Goal: Task Accomplishment & Management: Manage account settings

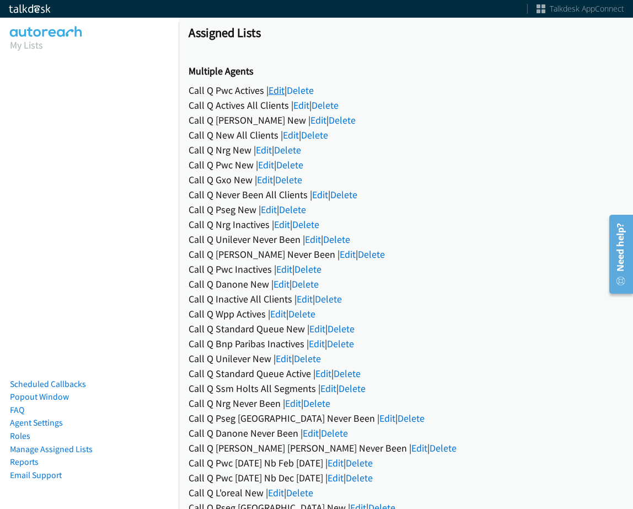
click at [273, 94] on link "Edit" at bounding box center [277, 90] width 16 height 13
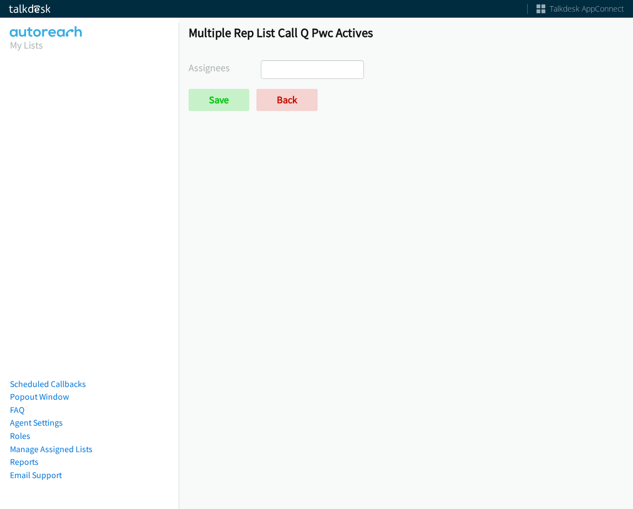
select select
click at [272, 98] on link "Back" at bounding box center [286, 100] width 61 height 22
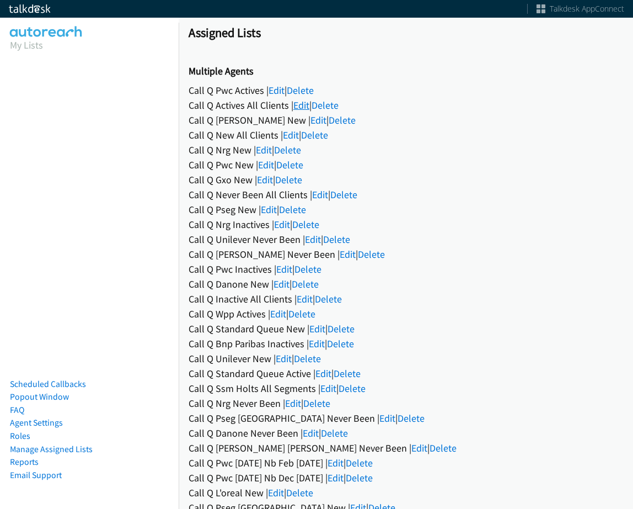
click at [298, 104] on link "Edit" at bounding box center [301, 105] width 16 height 13
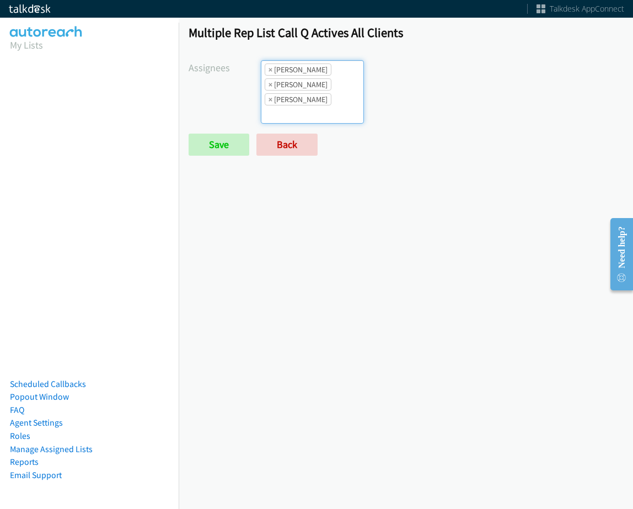
click at [266, 68] on li "× Alana Ruiz" at bounding box center [298, 69] width 67 height 12
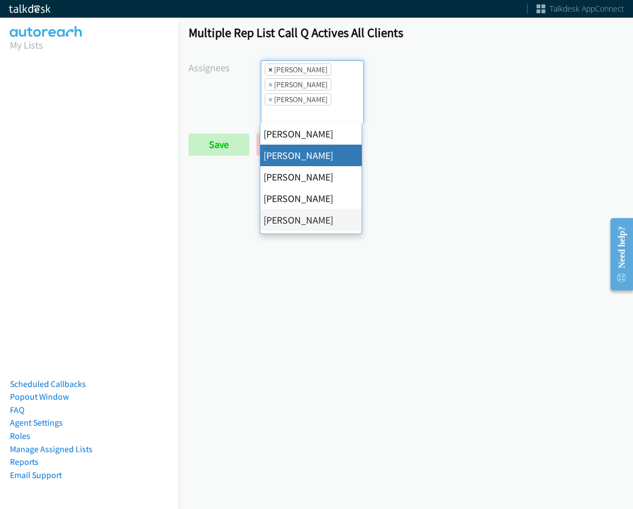
click at [269, 68] on span "×" at bounding box center [271, 69] width 4 height 11
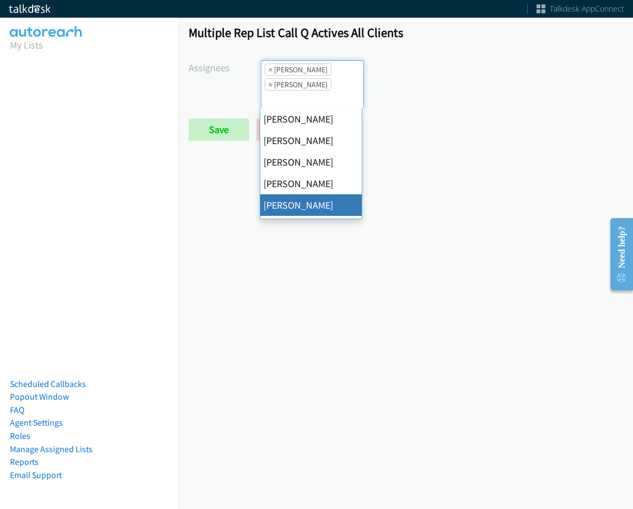
click at [269, 68] on span "×" at bounding box center [271, 69] width 4 height 11
select select "be9ce6ff-d490-4a7d-808b-73677b0698bf"
select select
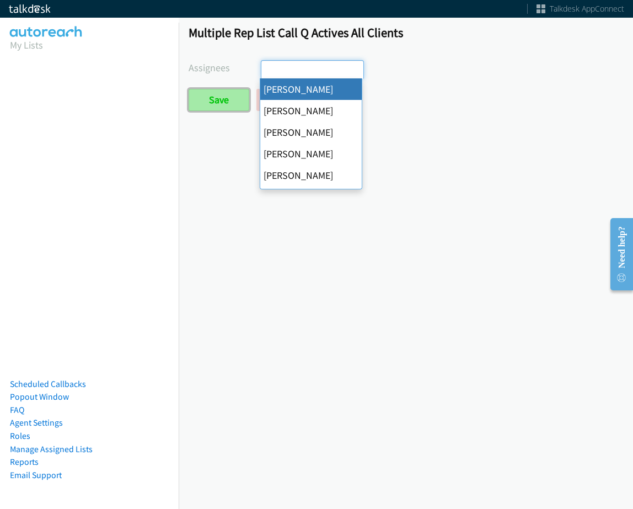
click at [242, 92] on input "Save" at bounding box center [219, 100] width 61 height 22
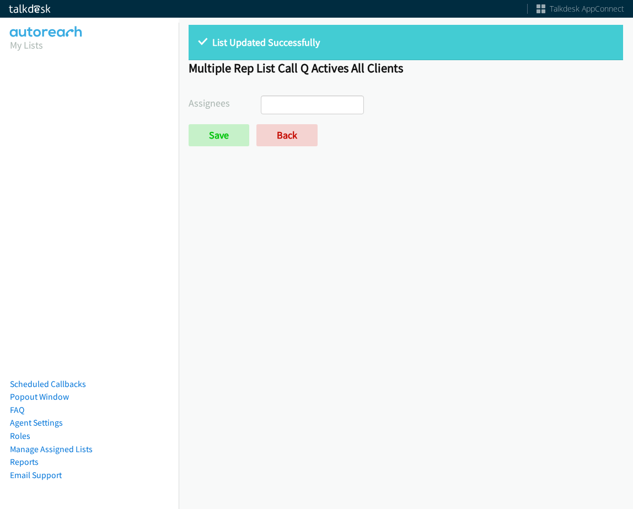
select select
click at [286, 136] on link "Back" at bounding box center [286, 135] width 61 height 22
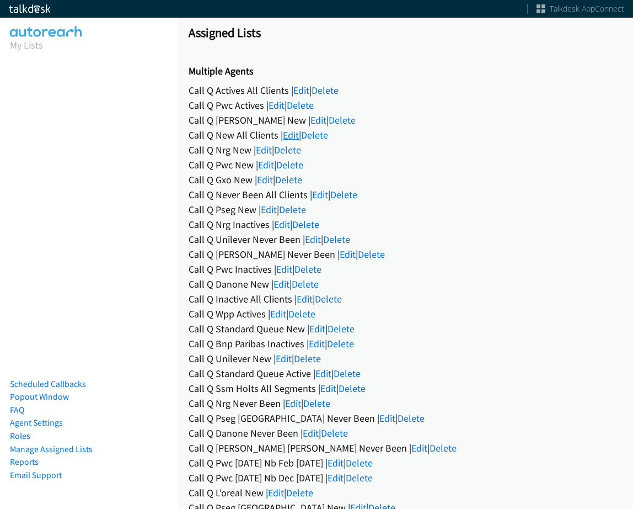
click at [284, 130] on link "Edit" at bounding box center [291, 135] width 16 height 13
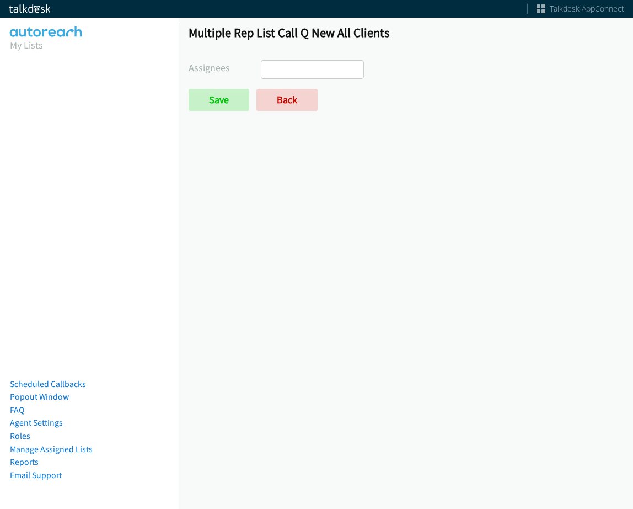
click at [304, 65] on ul at bounding box center [311, 70] width 101 height 18
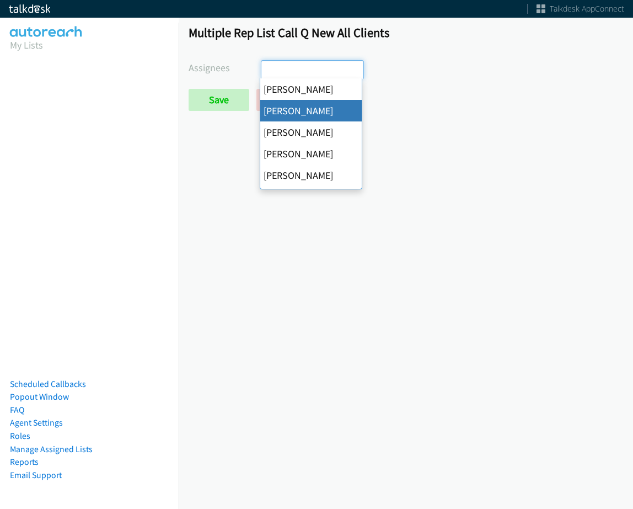
select select "05d74157-9386-4beb-b15d-36aa9c6f71bc"
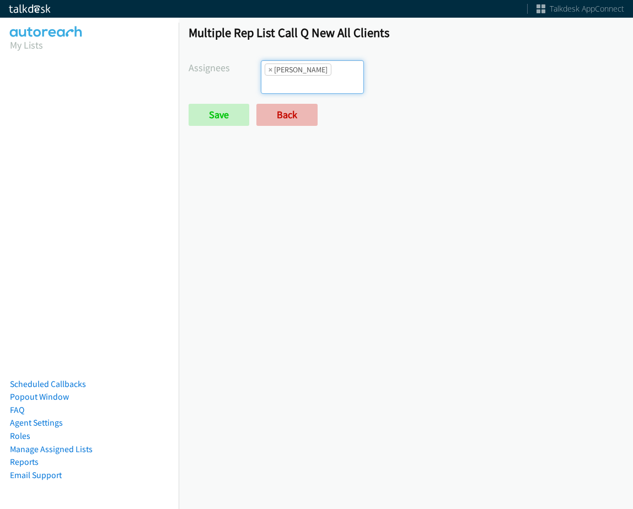
scroll to position [13, 0]
click at [308, 104] on link "Back" at bounding box center [286, 115] width 61 height 22
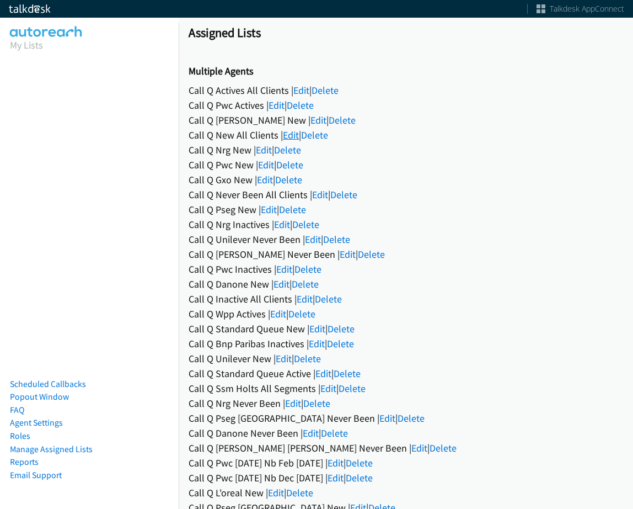
click at [296, 133] on link "Edit" at bounding box center [291, 135] width 16 height 13
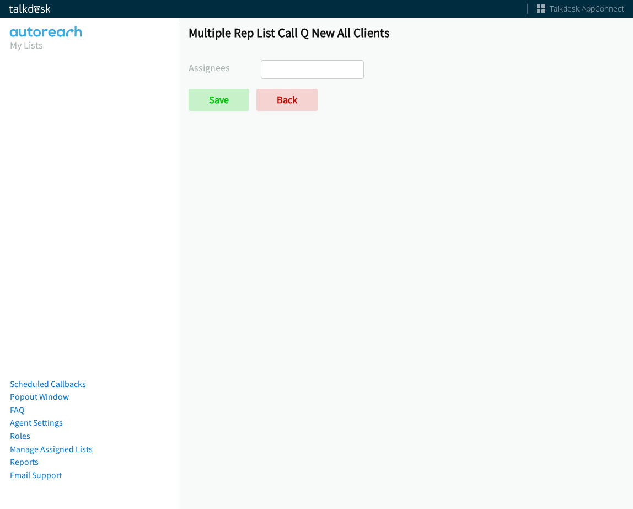
drag, startPoint x: 0, startPoint y: 0, endPoint x: 319, endPoint y: 69, distance: 326.2
click at [318, 68] on ul at bounding box center [311, 70] width 101 height 18
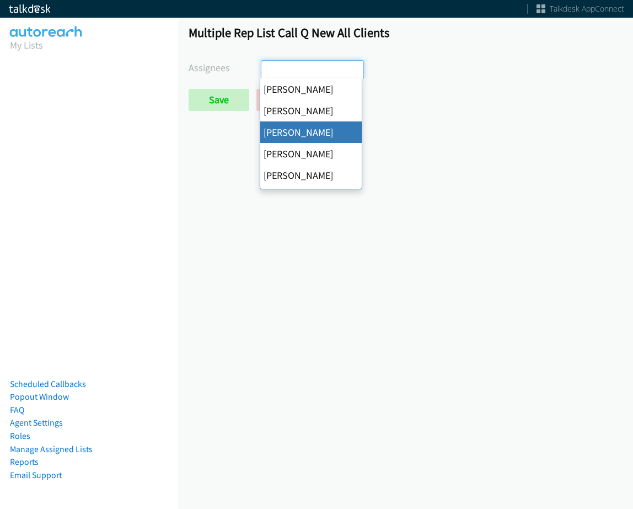
select select "05d74157-9386-4beb-b15d-36aa9c6f71bc"
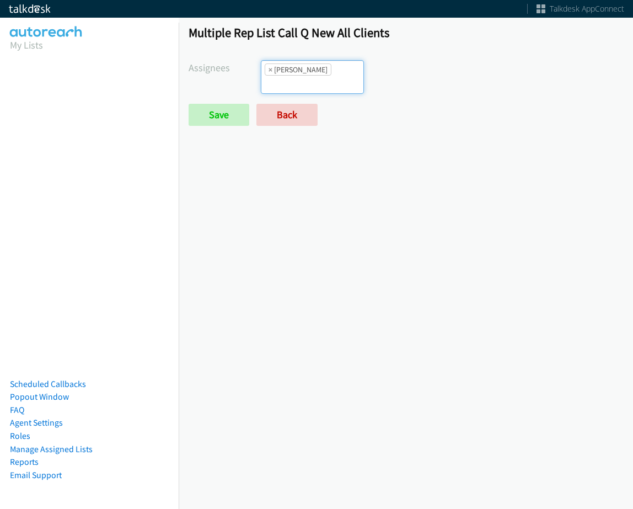
scroll to position [13, 0]
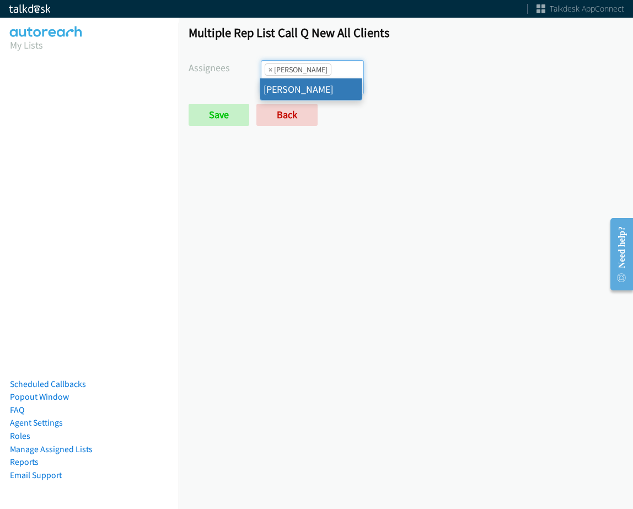
type input "jas"
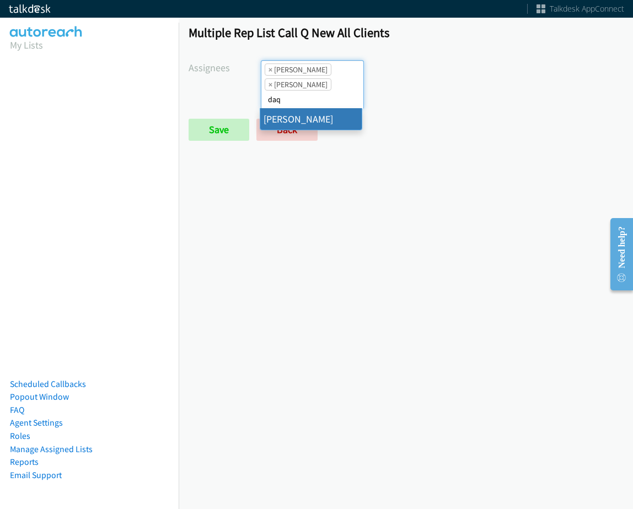
type input "daq"
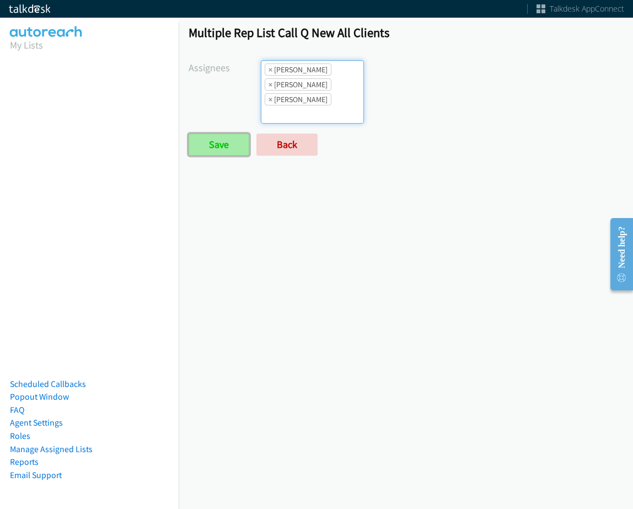
click at [218, 149] on input "Save" at bounding box center [219, 144] width 61 height 22
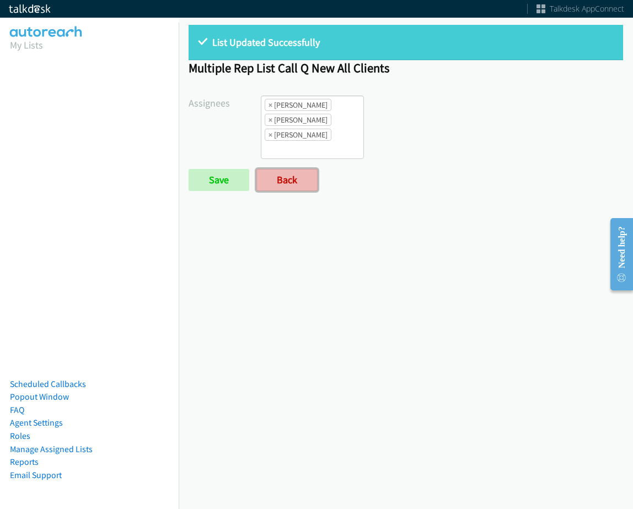
click at [267, 181] on link "Back" at bounding box center [286, 180] width 61 height 22
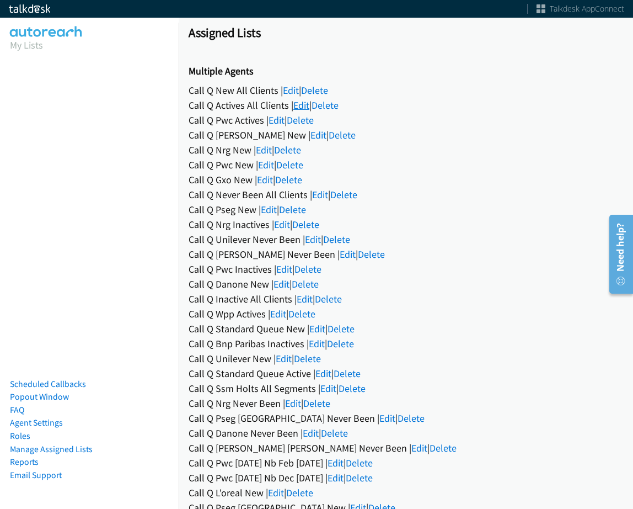
click at [302, 101] on link "Edit" at bounding box center [301, 105] width 16 height 13
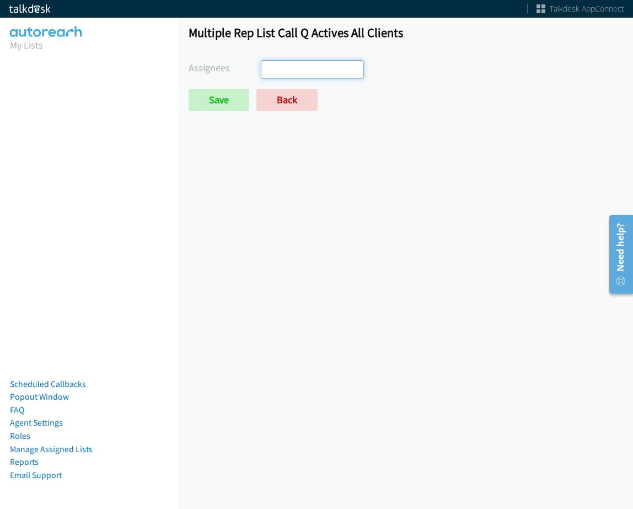
click at [300, 67] on ul at bounding box center [311, 70] width 101 height 18
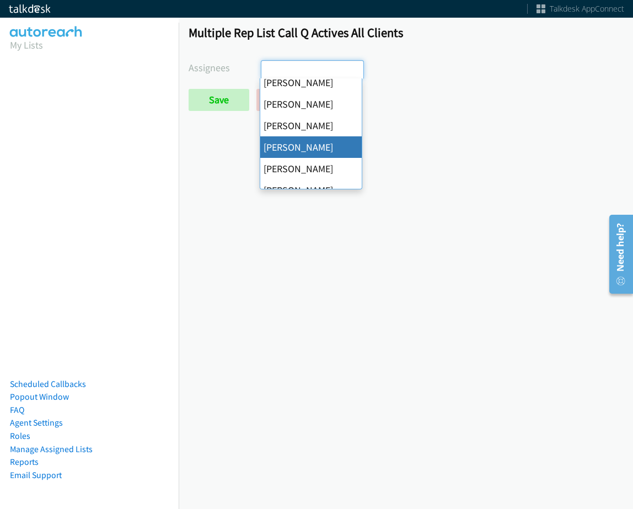
scroll to position [110, 0]
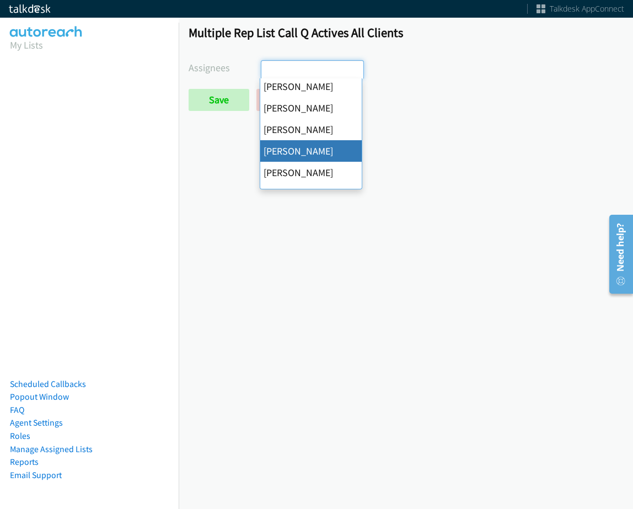
select select "be9ce6ff-d490-4a7d-808b-73677b0698bf"
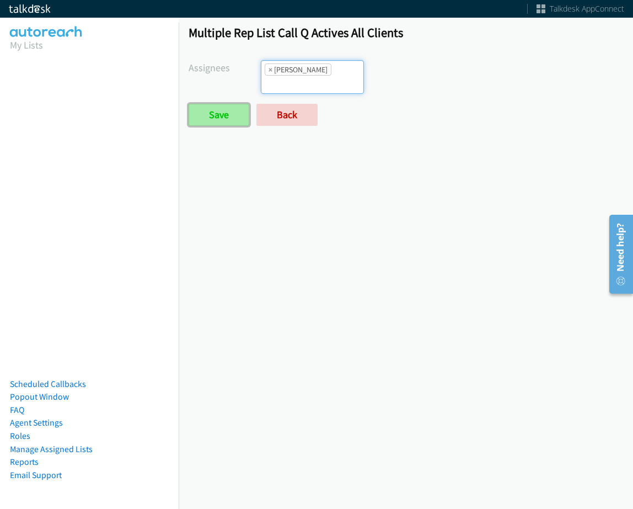
click at [215, 120] on input "Save" at bounding box center [219, 115] width 61 height 22
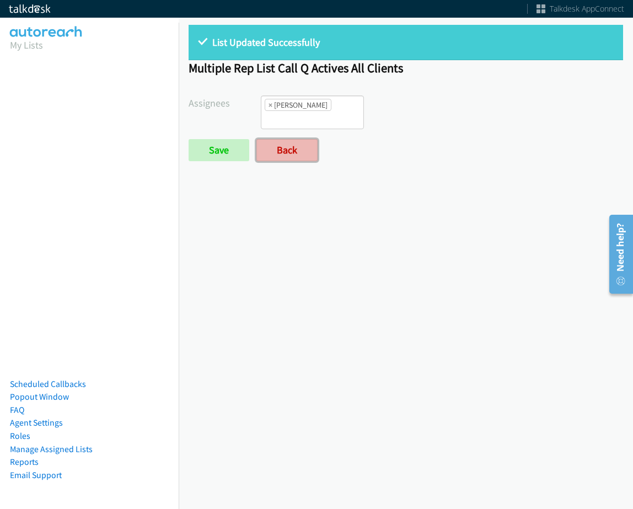
drag, startPoint x: 273, startPoint y: 144, endPoint x: 242, endPoint y: 4, distance: 142.9
click at [274, 144] on link "Back" at bounding box center [286, 150] width 61 height 22
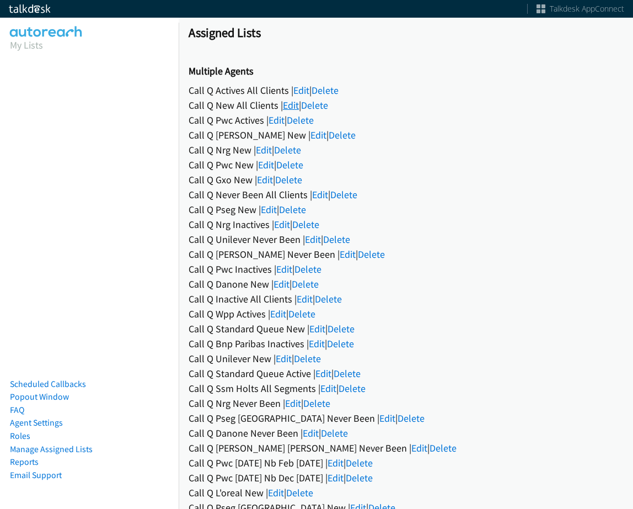
click at [291, 104] on link "Edit" at bounding box center [291, 105] width 16 height 13
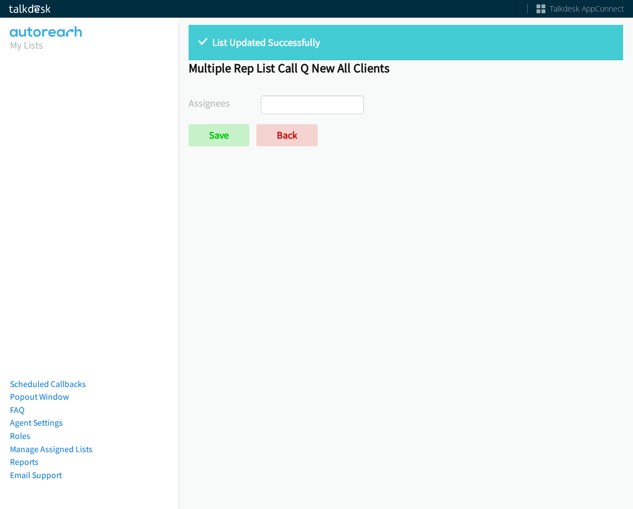
select select
click at [286, 125] on link "Back" at bounding box center [286, 135] width 61 height 22
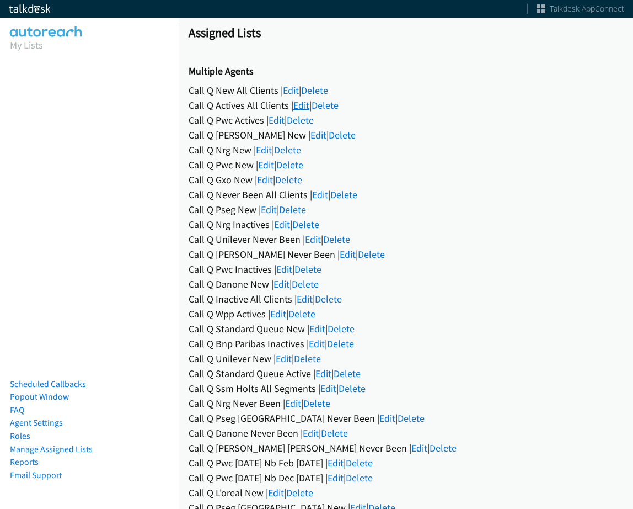
click at [300, 104] on link "Edit" at bounding box center [301, 105] width 16 height 13
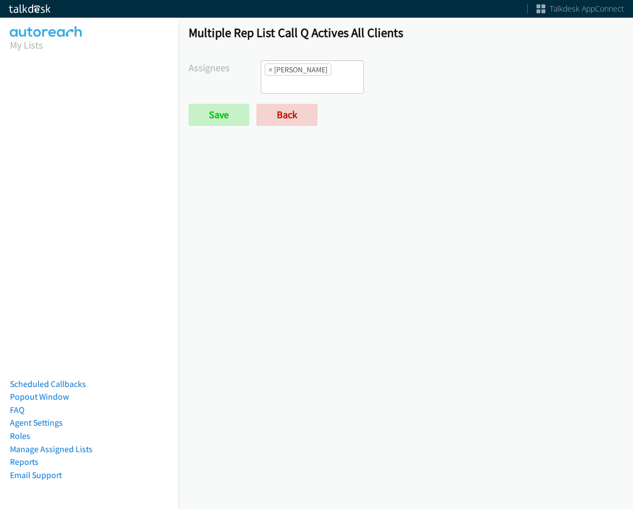
scroll to position [61, 0]
click at [299, 74] on li "× Jasmin Martinez" at bounding box center [298, 69] width 67 height 12
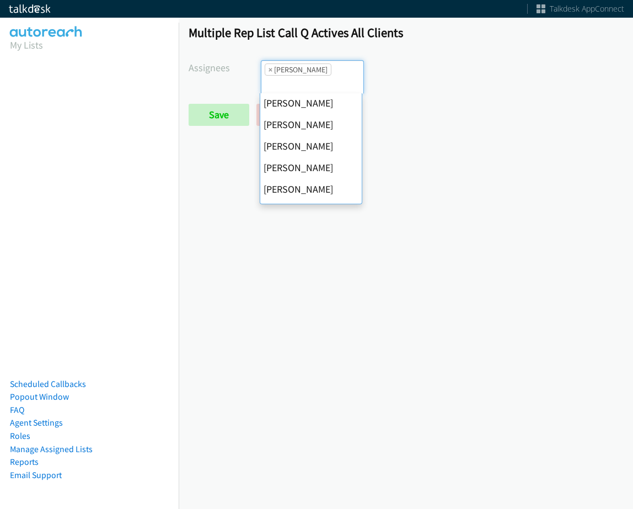
scroll to position [0, 0]
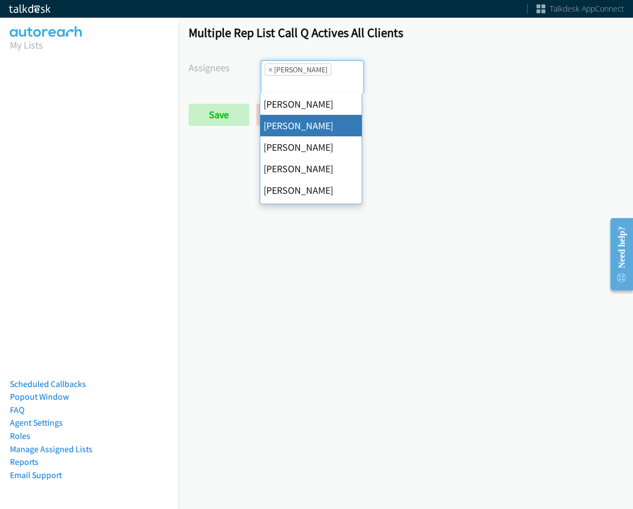
select select "05d74157-9386-4beb-b15d-36aa9c6f71bc"
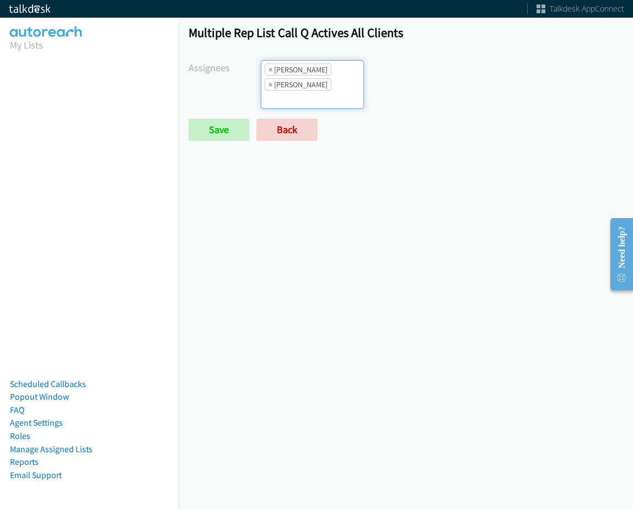
click at [331, 88] on ul "× Alana Ruiz × Jasmin Martinez" at bounding box center [311, 84] width 101 height 47
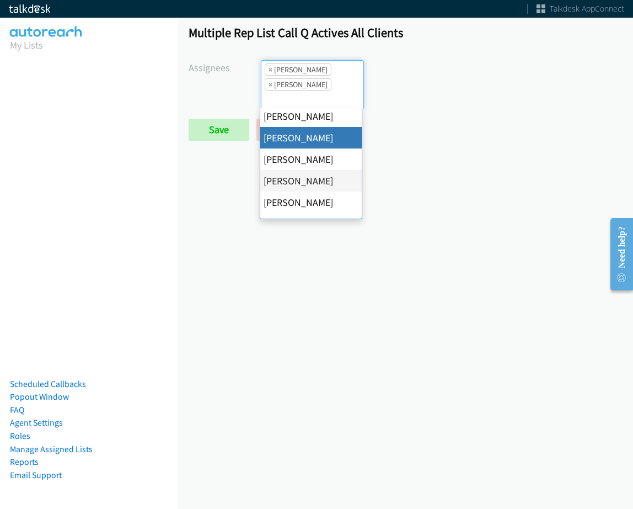
scroll to position [55, 0]
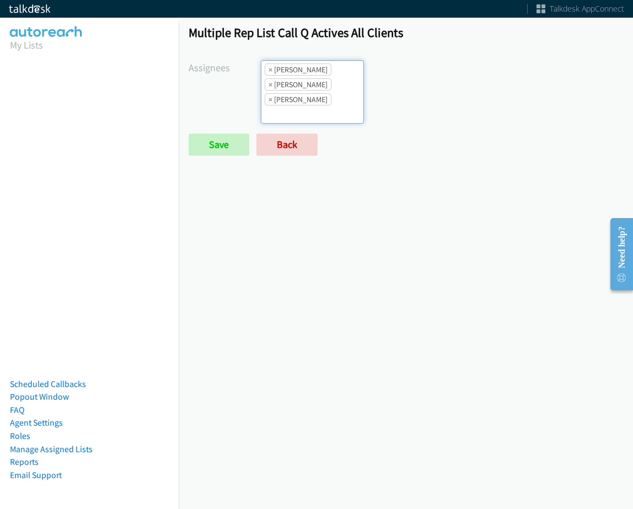
click at [216, 133] on form "Assignees Abigail Odhiambo Alana Ruiz Cathy Shahan Charles Ross Daquaya Johnson…" at bounding box center [406, 107] width 435 height 95
click at [220, 143] on input "Save" at bounding box center [219, 144] width 61 height 22
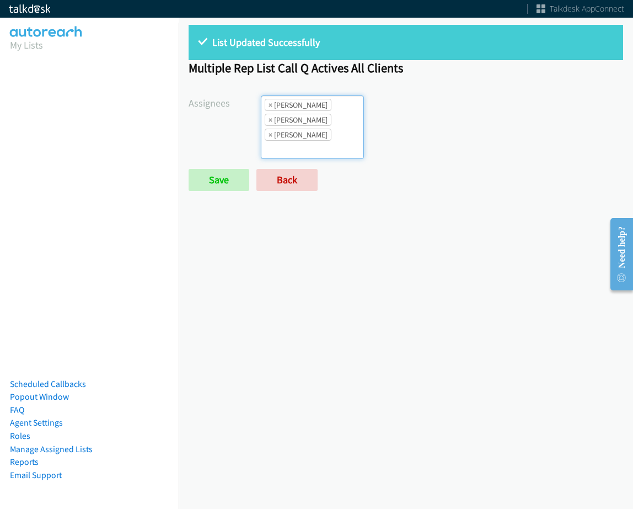
click at [334, 140] on ul "× Alana Ruiz × Daquaya Johnson × Jasmin Martinez" at bounding box center [311, 127] width 101 height 62
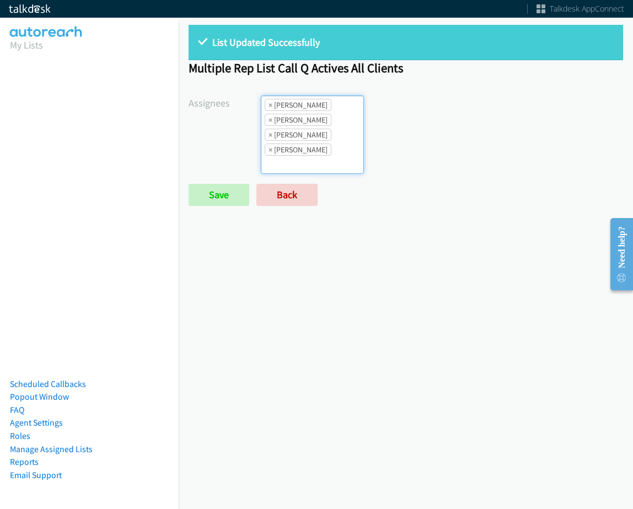
scroll to position [13, 0]
drag, startPoint x: 328, startPoint y: 143, endPoint x: 329, endPoint y: 160, distance: 17.1
click at [328, 142] on ul "× Alana Ruiz × Charles Ross × Daquaya Johnson × Jasmin Martinez" at bounding box center [311, 134] width 101 height 77
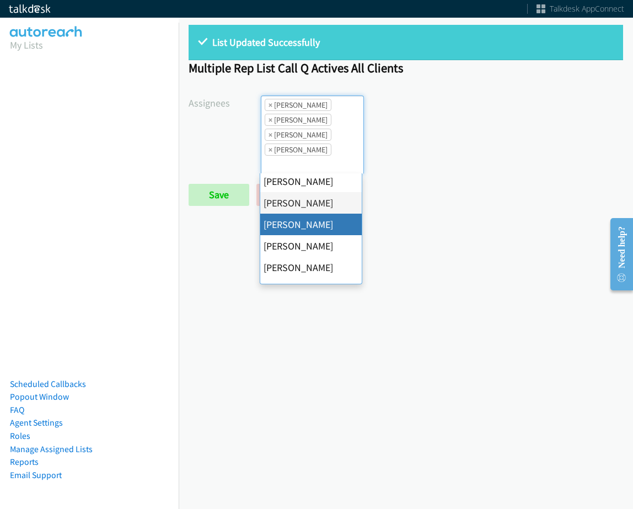
scroll to position [110, 0]
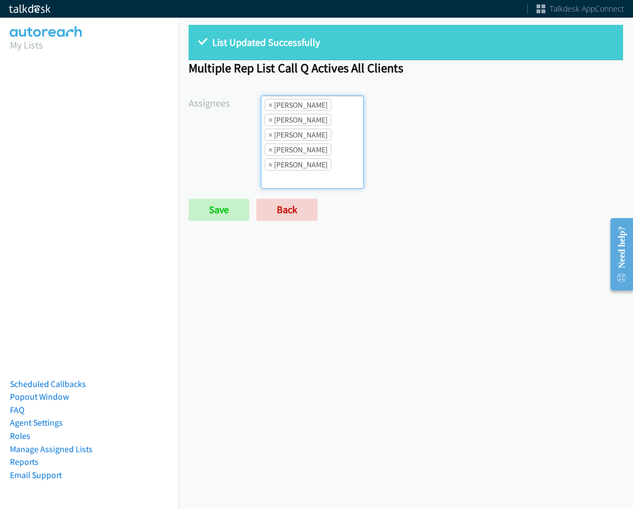
click at [195, 188] on div "Assignees Abigail Odhiambo Alana Ruiz Cathy Shahan Charles Ross Daquaya Johnson…" at bounding box center [406, 141] width 435 height 93
click at [205, 209] on input "Save" at bounding box center [219, 210] width 61 height 22
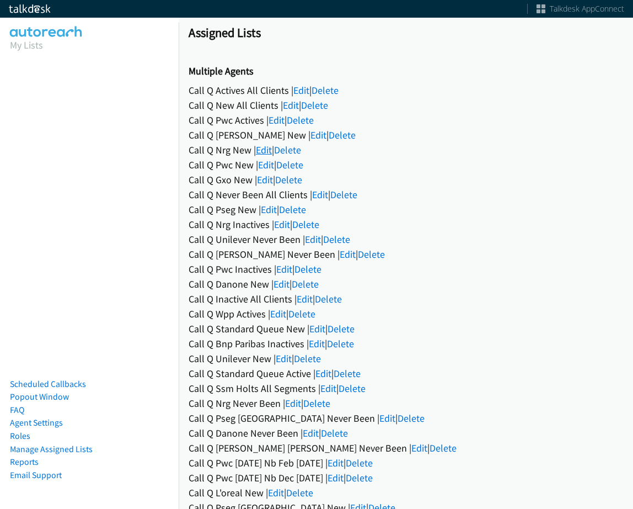
click at [267, 149] on link "Edit" at bounding box center [264, 149] width 16 height 13
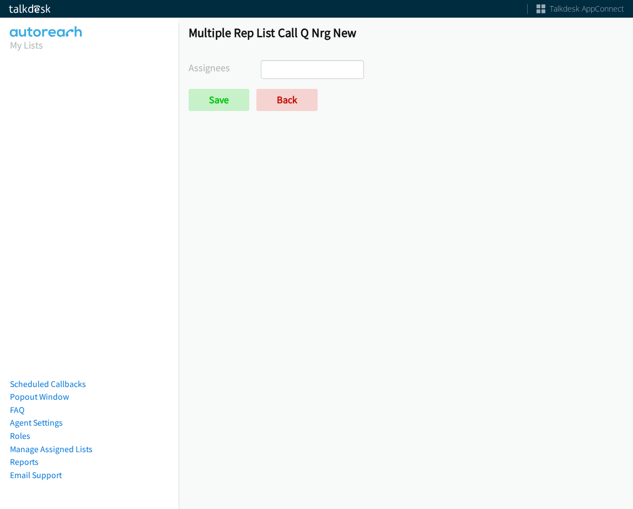
select select
click at [279, 104] on link "Back" at bounding box center [286, 100] width 61 height 22
select select
click at [276, 109] on link "Back" at bounding box center [286, 100] width 61 height 22
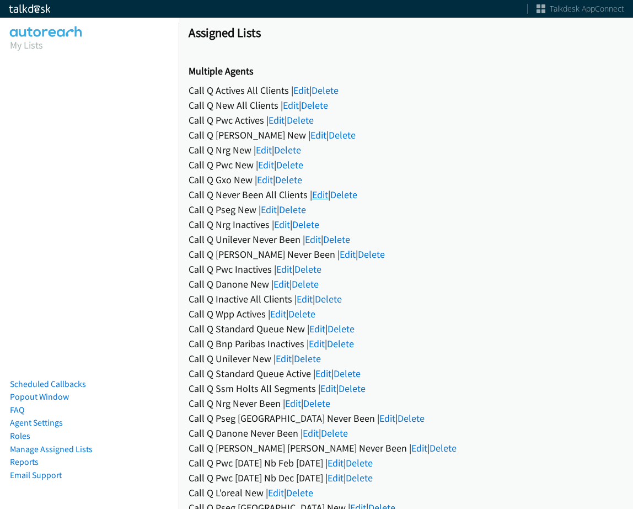
click at [315, 196] on link "Edit" at bounding box center [320, 194] width 16 height 13
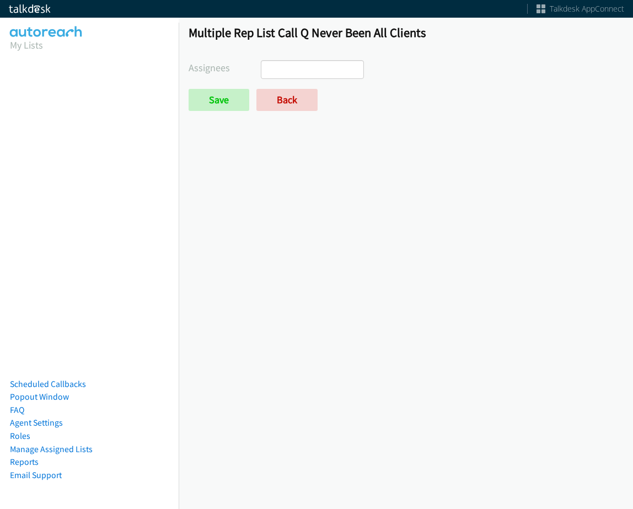
select select
click at [294, 95] on link "Back" at bounding box center [286, 100] width 61 height 22
select select
click at [272, 108] on link "Back" at bounding box center [286, 100] width 61 height 22
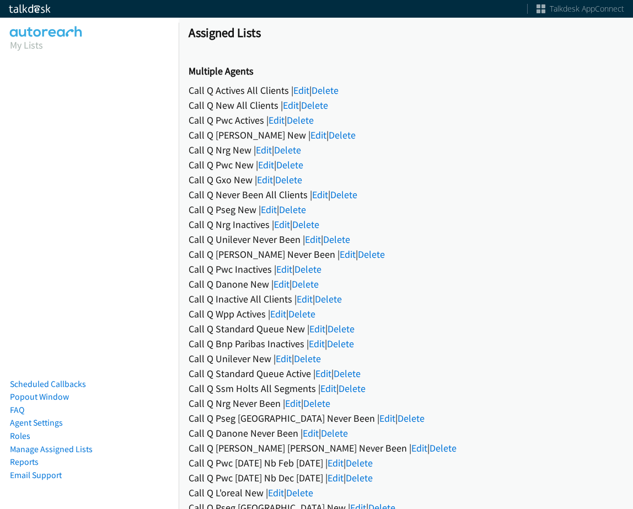
click at [282, 232] on div "Call Q Unilever Never Been | Edit | Delete" at bounding box center [406, 239] width 435 height 15
click at [282, 224] on link "Edit" at bounding box center [282, 224] width 16 height 13
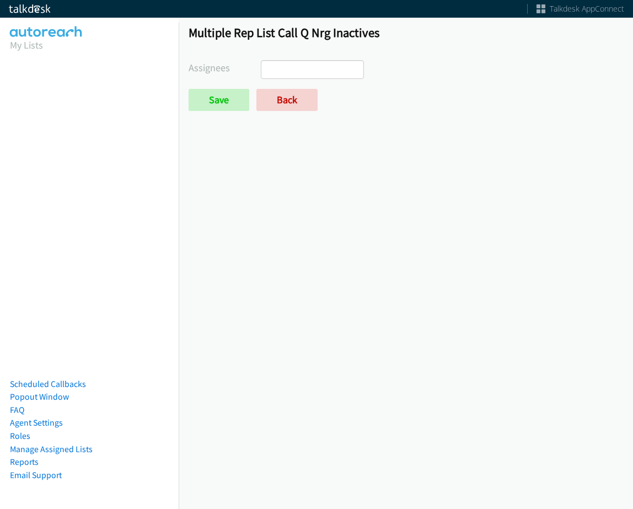
select select
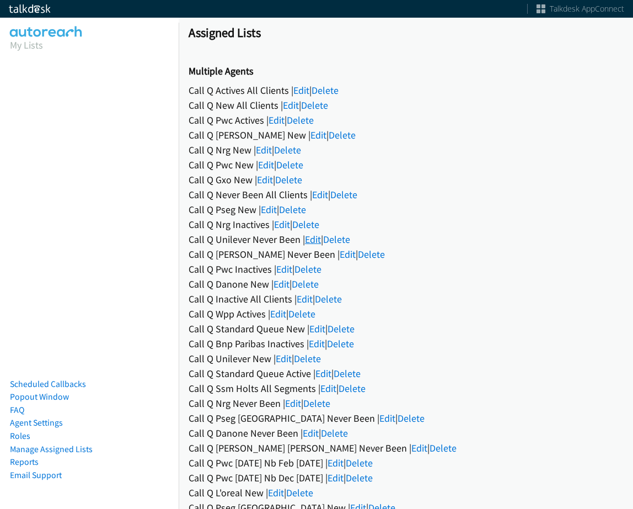
click at [311, 243] on link "Edit" at bounding box center [313, 239] width 16 height 13
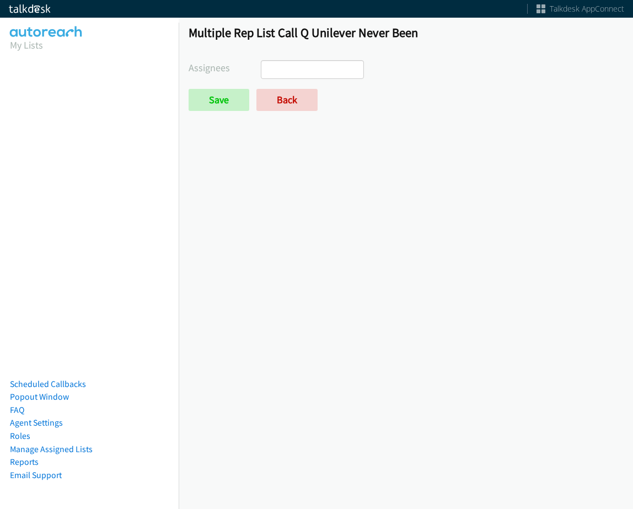
select select
click at [288, 101] on link "Back" at bounding box center [286, 100] width 61 height 22
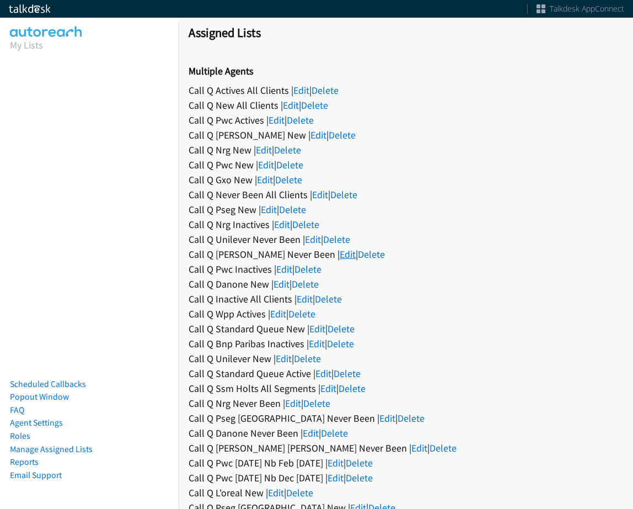
click at [340, 253] on link "Edit" at bounding box center [348, 254] width 16 height 13
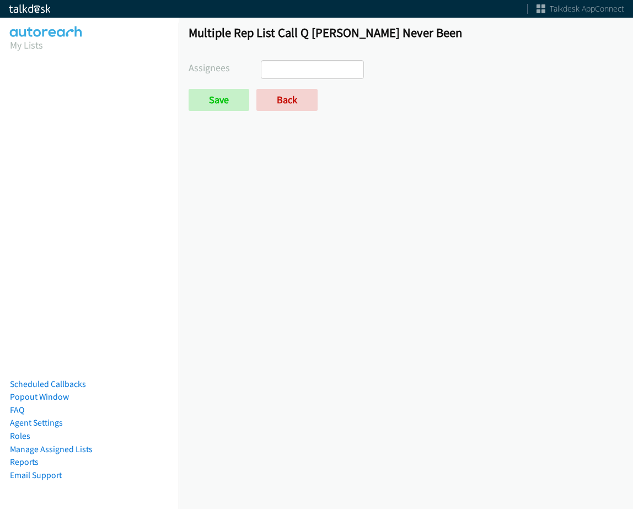
select select
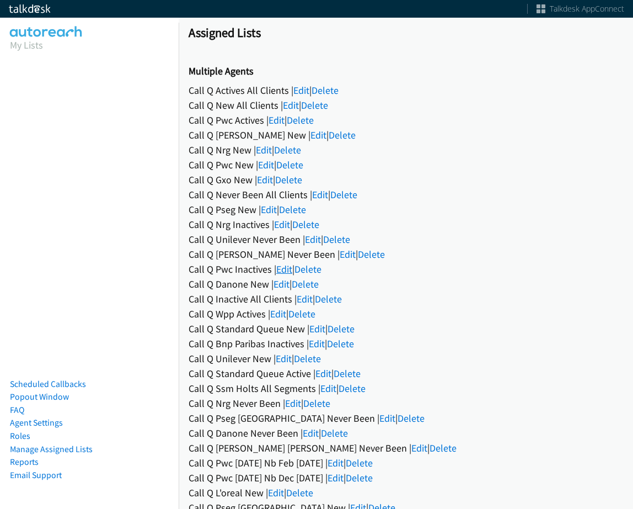
click at [286, 272] on link "Edit" at bounding box center [284, 269] width 16 height 13
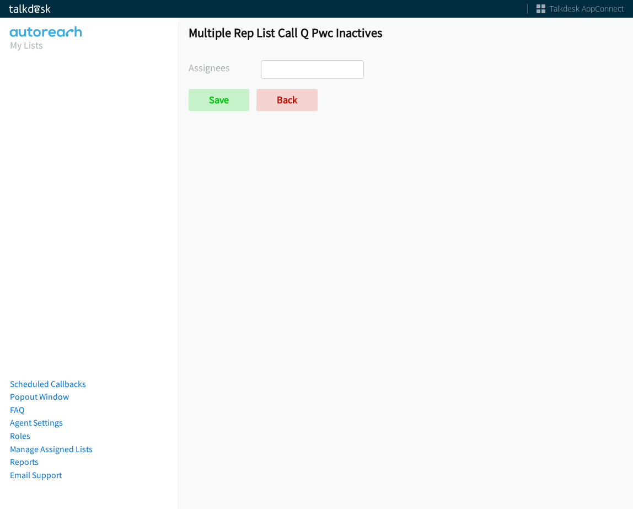
select select
click at [291, 103] on link "Back" at bounding box center [286, 100] width 61 height 22
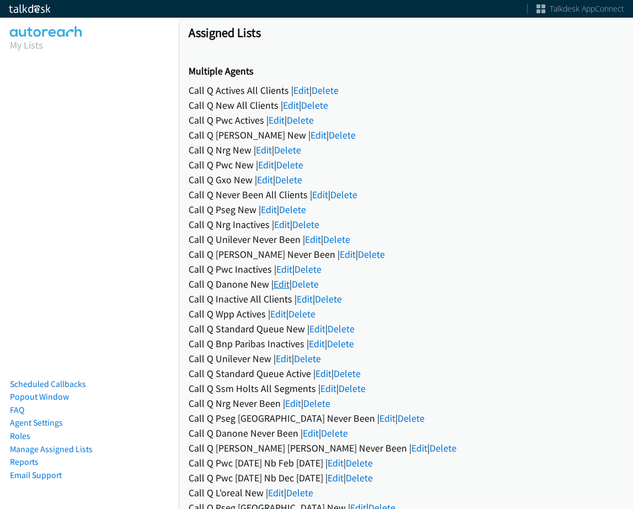
click at [283, 281] on link "Edit" at bounding box center [282, 283] width 16 height 13
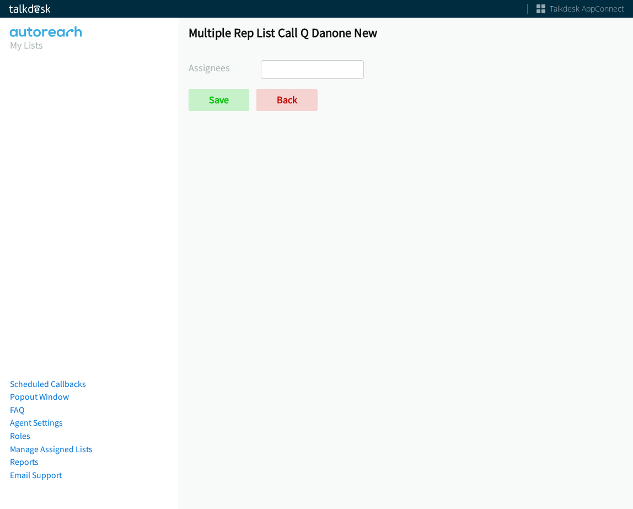
select select
click at [296, 111] on div "Multiple Rep List Call Q Danone New Assignees Abigail Odhiambo Alana Ruiz Cathy…" at bounding box center [406, 73] width 454 height 116
drag, startPoint x: 297, startPoint y: 108, endPoint x: 292, endPoint y: 132, distance: 24.7
click at [297, 108] on link "Back" at bounding box center [286, 100] width 61 height 22
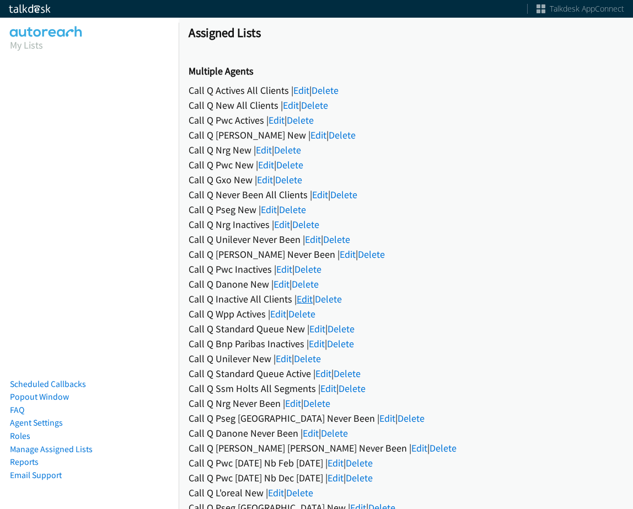
click at [304, 294] on link "Edit" at bounding box center [305, 298] width 16 height 13
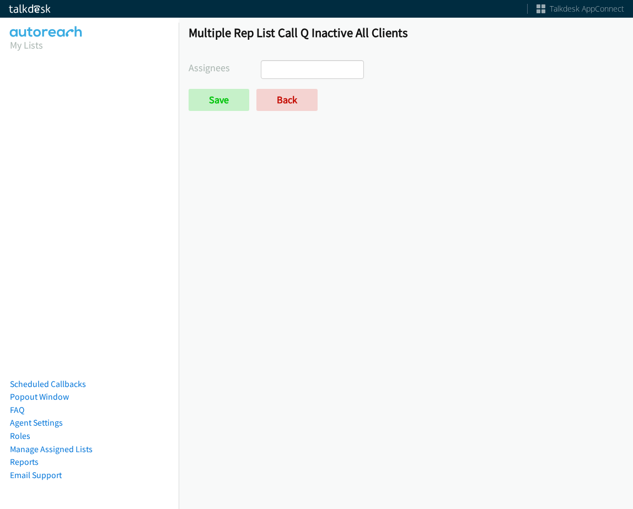
select select
click at [275, 93] on link "Back" at bounding box center [286, 100] width 61 height 22
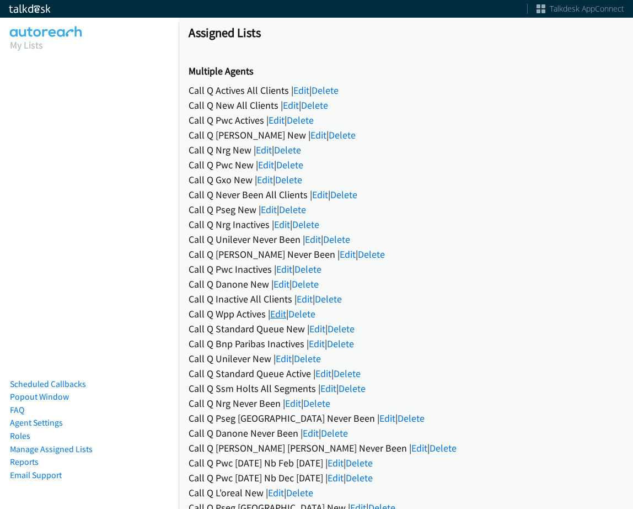
click at [273, 316] on link "Edit" at bounding box center [278, 313] width 16 height 13
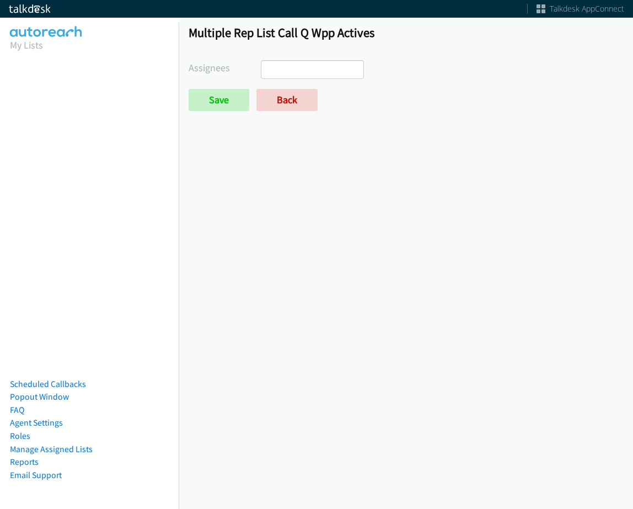
select select
click at [280, 101] on link "Back" at bounding box center [286, 100] width 61 height 22
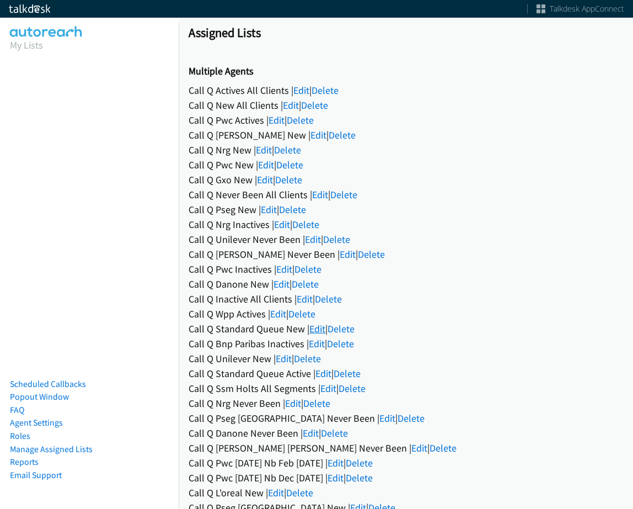
click at [311, 331] on link "Edit" at bounding box center [317, 328] width 16 height 13
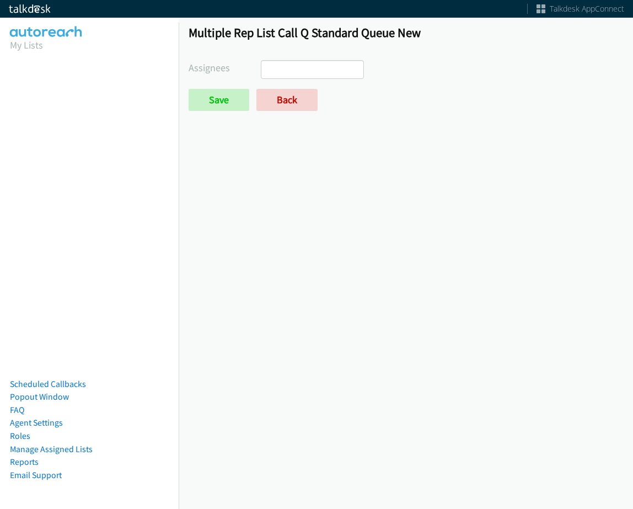
select select
click at [290, 115] on div "Multiple Rep List Call Q Standard Queue New Assignees Abigail Odhiambo Alana Ru…" at bounding box center [406, 73] width 454 height 116
click at [290, 108] on link "Back" at bounding box center [286, 100] width 61 height 22
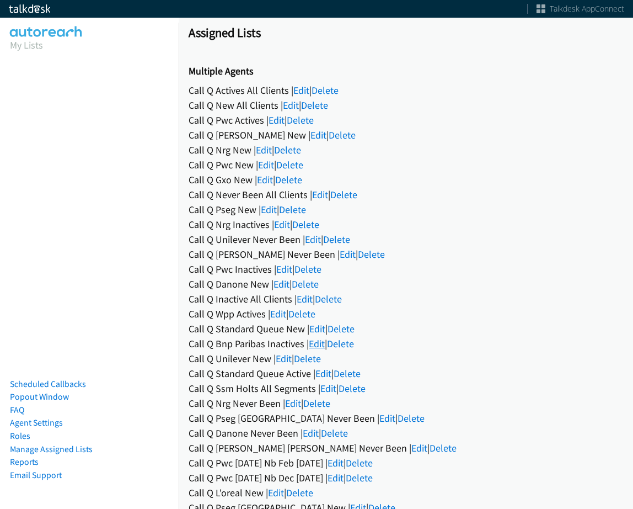
click at [317, 337] on link "Edit" at bounding box center [317, 343] width 16 height 13
click at [317, 340] on link "Edit" at bounding box center [317, 343] width 16 height 13
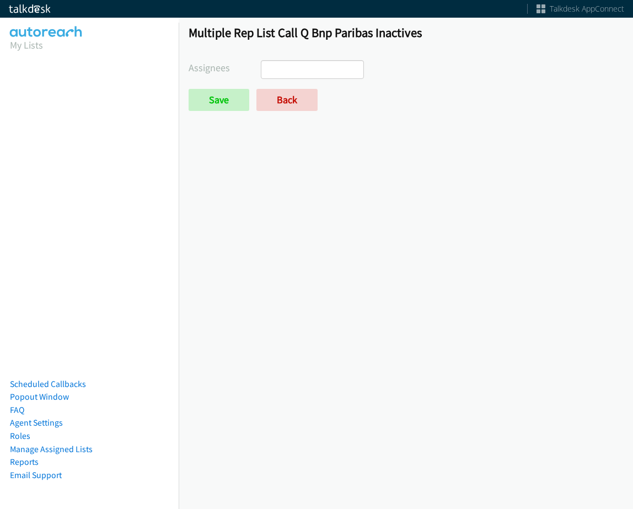
select select
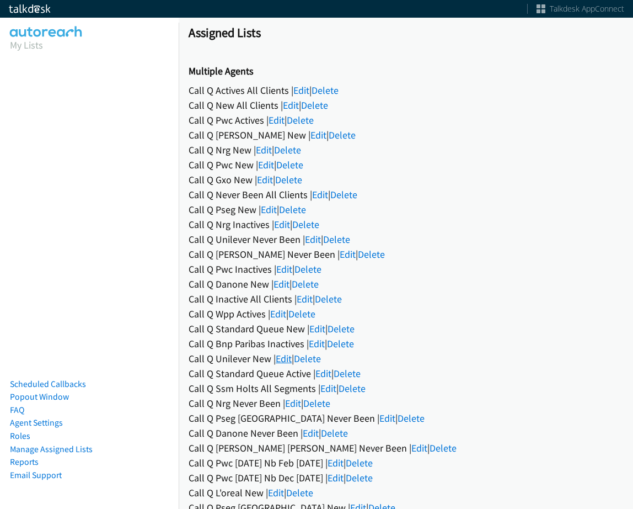
click at [277, 354] on link "Edit" at bounding box center [284, 358] width 16 height 13
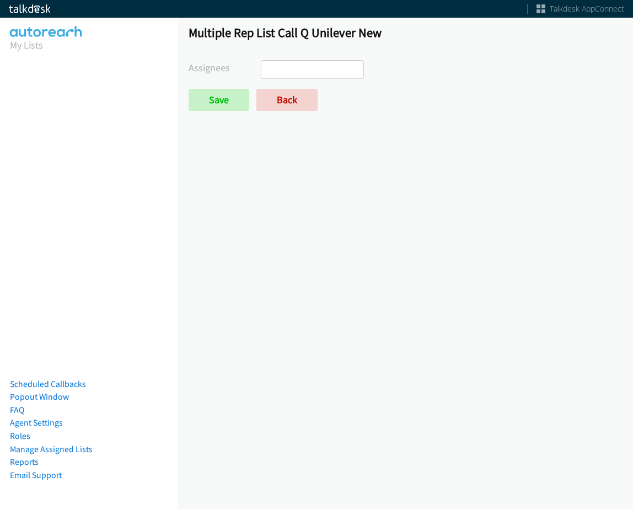
select select
click at [293, 97] on link "Back" at bounding box center [286, 100] width 61 height 22
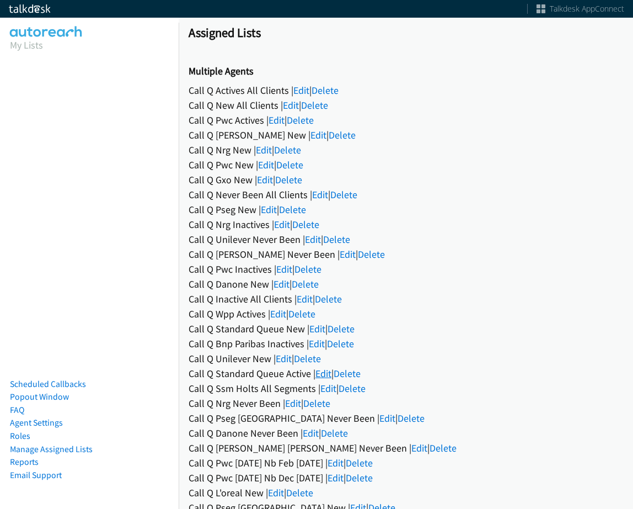
click at [321, 375] on link "Edit" at bounding box center [323, 373] width 16 height 13
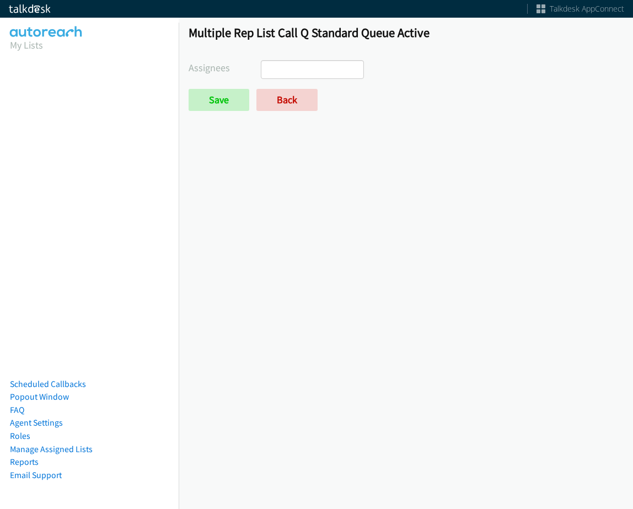
select select
click at [295, 105] on link "Back" at bounding box center [286, 100] width 61 height 22
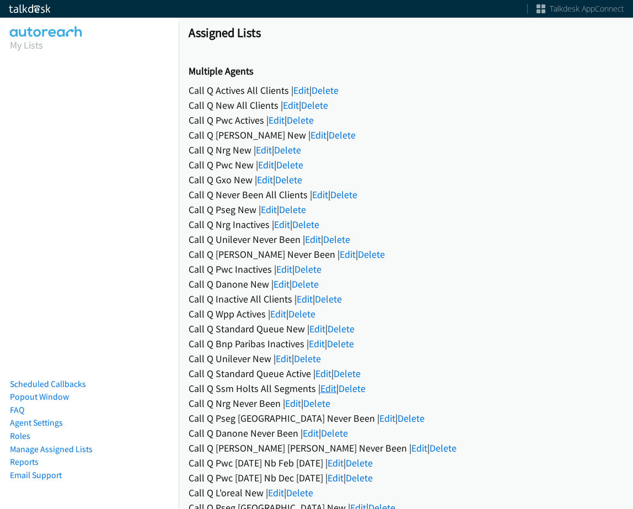
click at [323, 388] on link "Edit" at bounding box center [328, 388] width 16 height 13
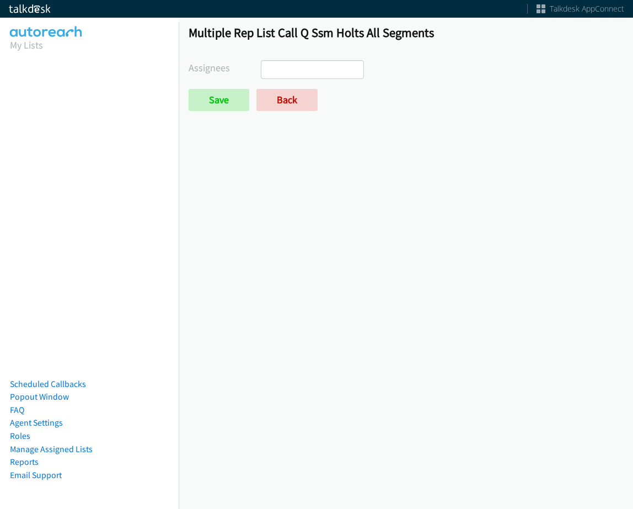
select select
click at [297, 105] on link "Back" at bounding box center [286, 100] width 61 height 22
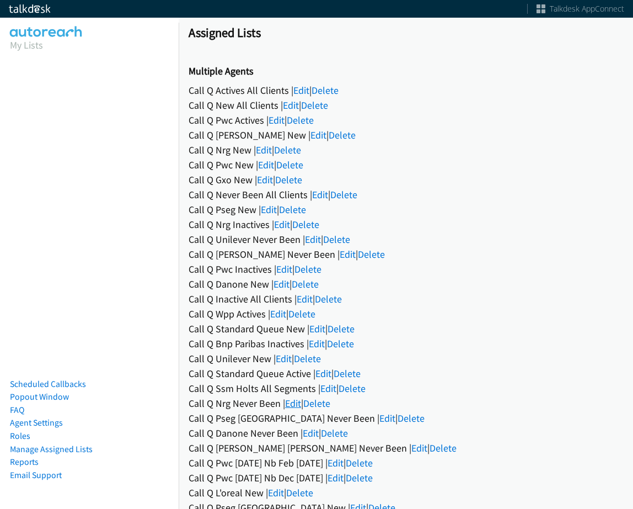
click at [288, 403] on link "Edit" at bounding box center [293, 403] width 16 height 13
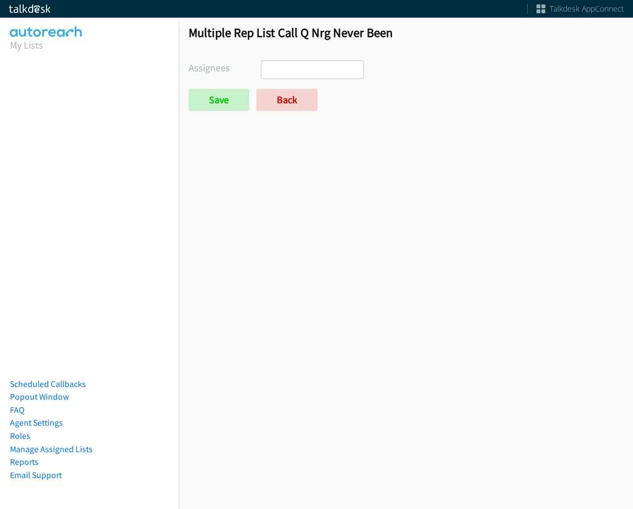
select select
click at [305, 90] on link "Back" at bounding box center [286, 100] width 61 height 22
select select
drag, startPoint x: 285, startPoint y: 94, endPoint x: 301, endPoint y: 132, distance: 41.3
click at [285, 94] on link "Back" at bounding box center [286, 100] width 61 height 22
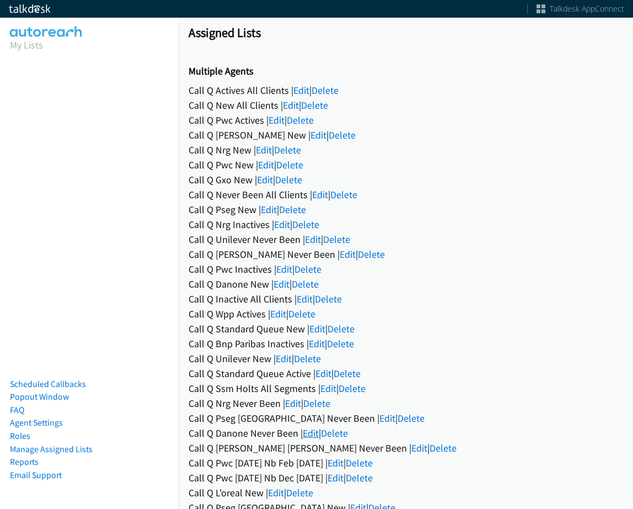
click at [312, 433] on link "Edit" at bounding box center [311, 432] width 16 height 13
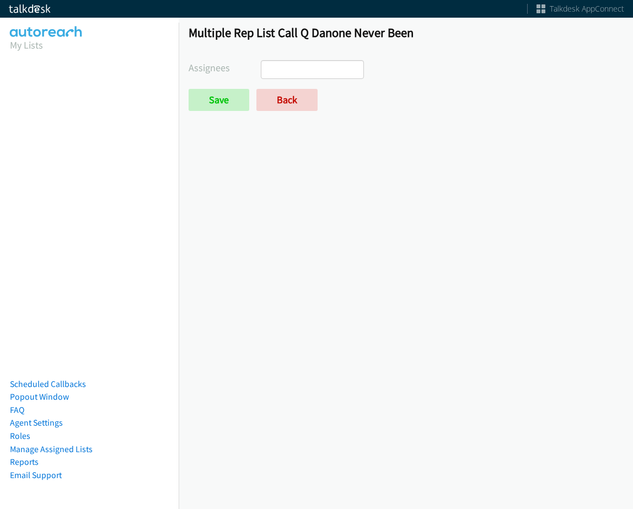
select select
click at [295, 95] on link "Back" at bounding box center [286, 100] width 61 height 22
select select
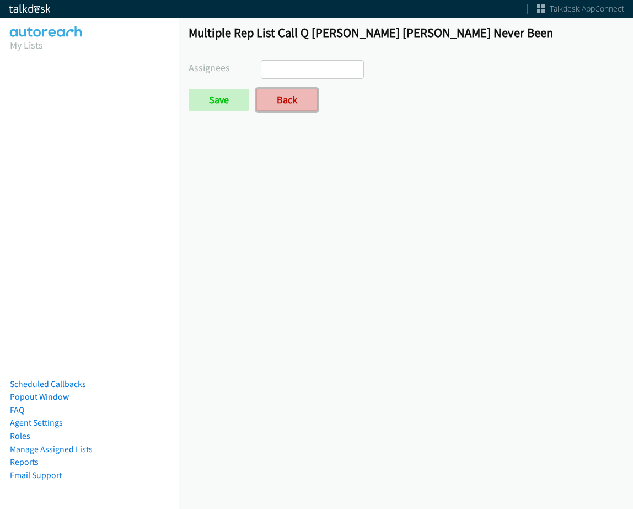
click at [302, 98] on link "Back" at bounding box center [286, 100] width 61 height 22
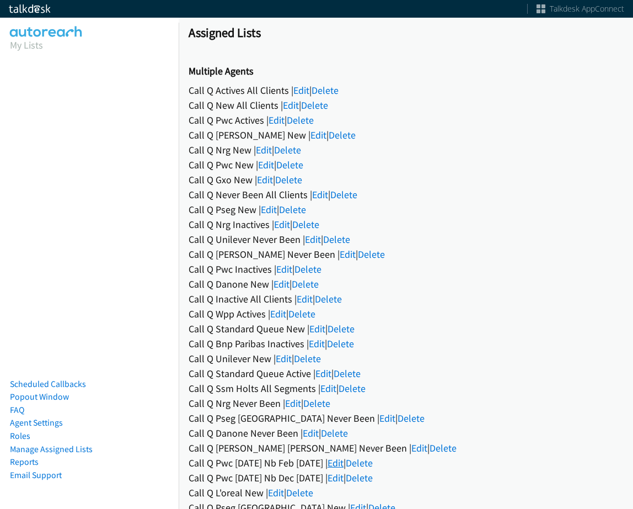
click at [344, 462] on link "Edit" at bounding box center [336, 462] width 16 height 13
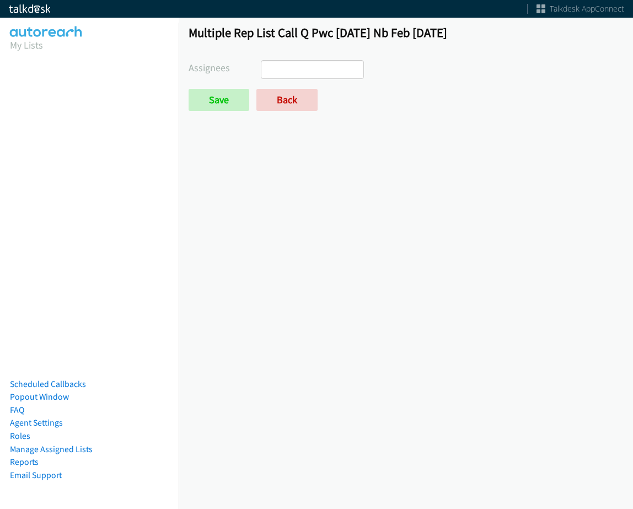
select select
click at [295, 98] on link "Back" at bounding box center [286, 100] width 61 height 22
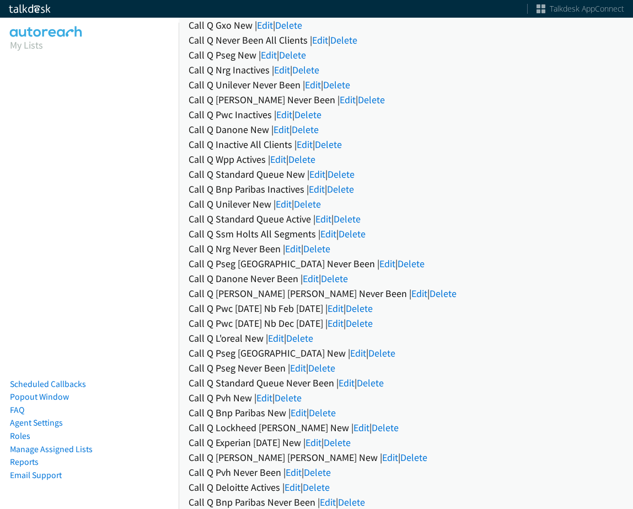
scroll to position [165, 0]
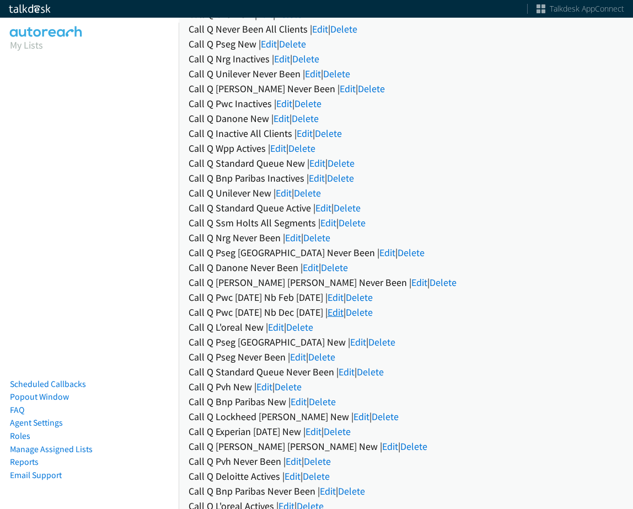
click at [344, 317] on link "Edit" at bounding box center [336, 312] width 16 height 13
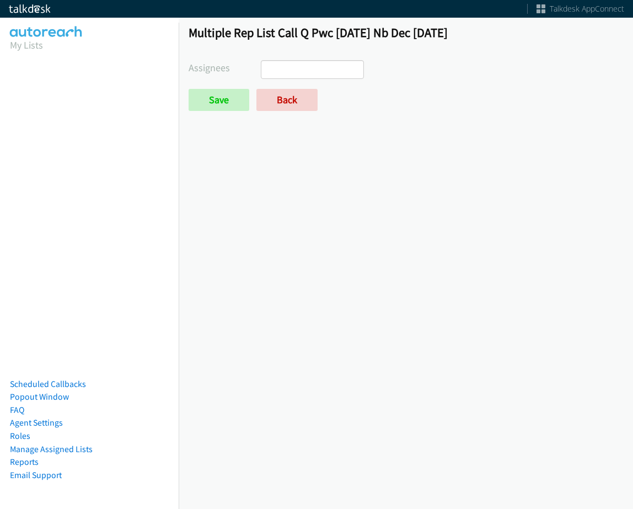
select select
click at [305, 100] on link "Back" at bounding box center [286, 100] width 61 height 22
